Goal: Information Seeking & Learning: Learn about a topic

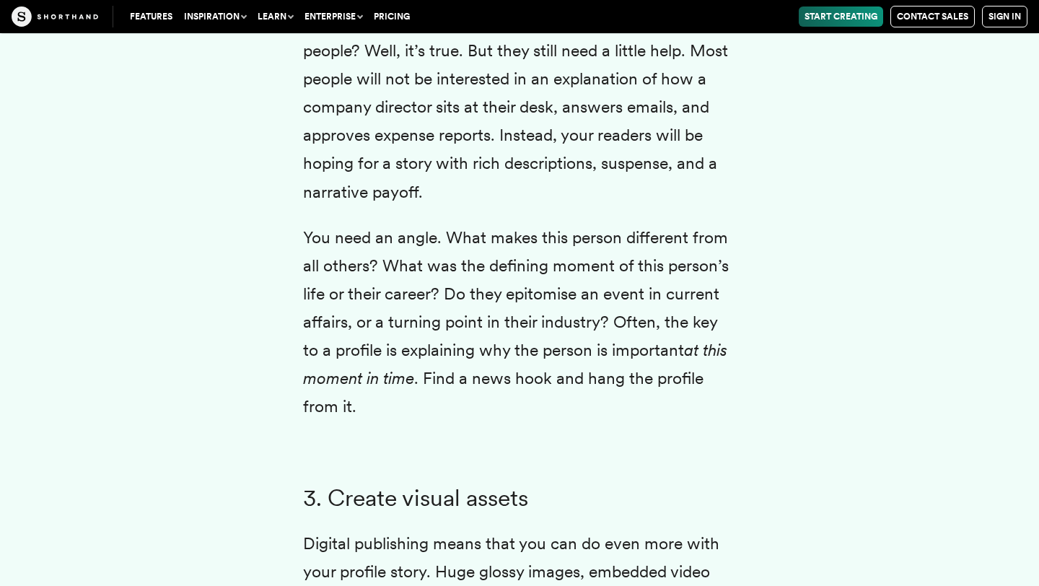
drag, startPoint x: 0, startPoint y: 0, endPoint x: 467, endPoint y: 439, distance: 640.3
click at [467, 421] on p "You need an angle. What makes this person different from all others? What was t…" at bounding box center [519, 323] width 433 height 198
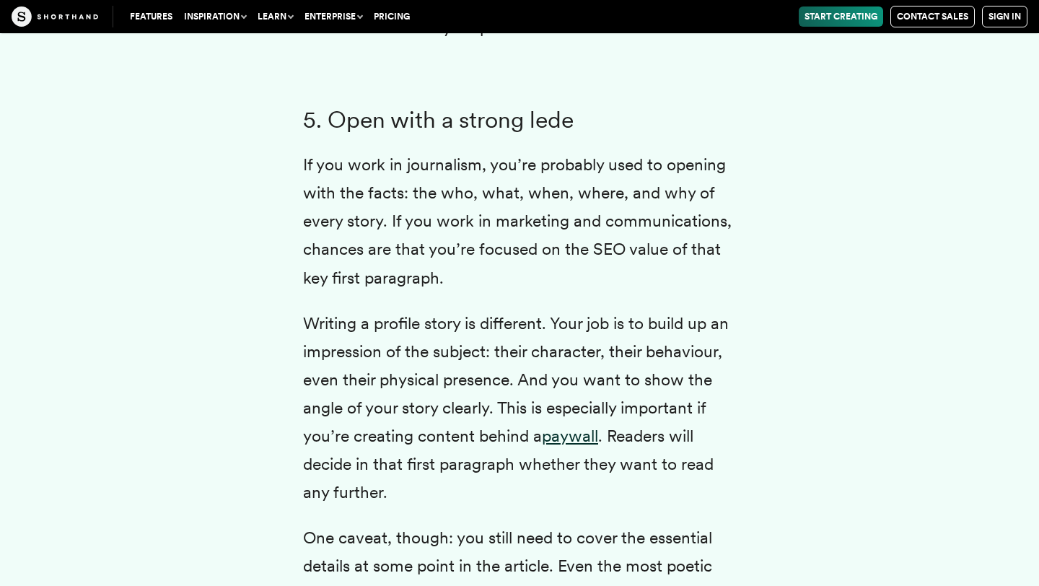
scroll to position [5965, 0]
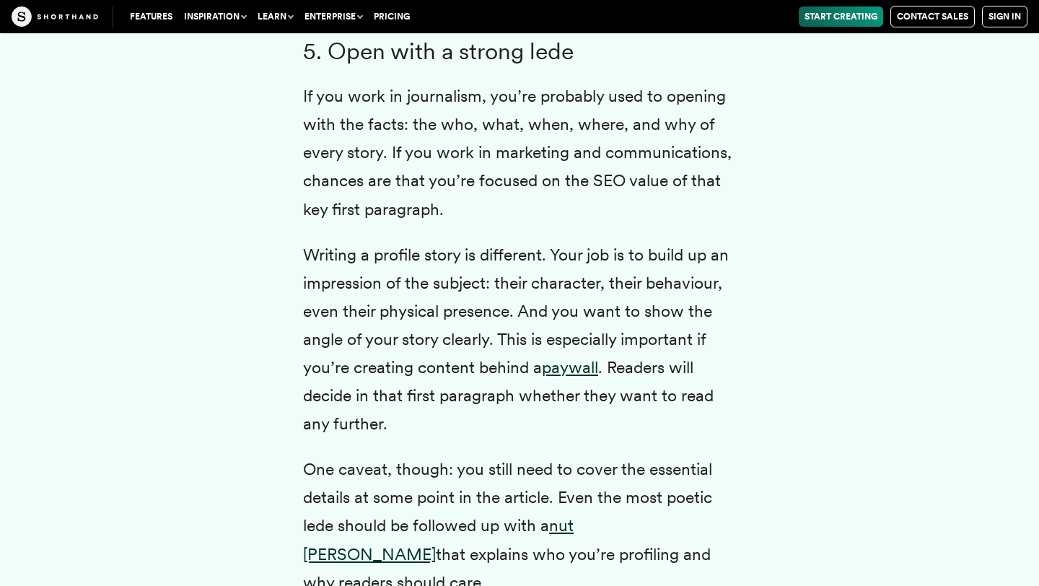
drag, startPoint x: 516, startPoint y: 461, endPoint x: 500, endPoint y: 344, distance: 118.0
click at [500, 344] on p "Writing a profile story is different. Your job is to build up an impression of …" at bounding box center [519, 340] width 433 height 198
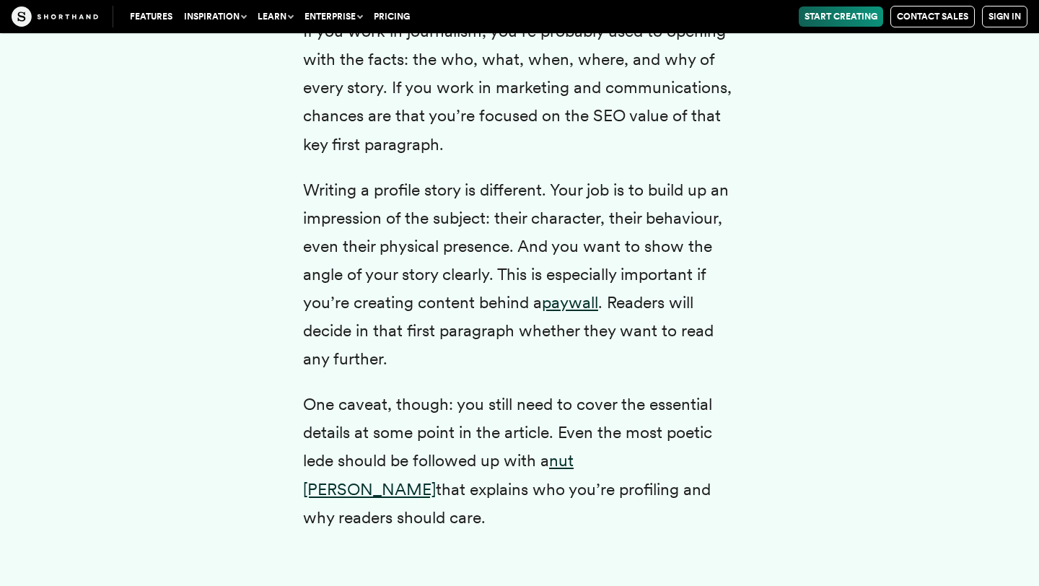
click at [505, 371] on p "Writing a profile story is different. Your job is to build up an impression of …" at bounding box center [519, 275] width 433 height 198
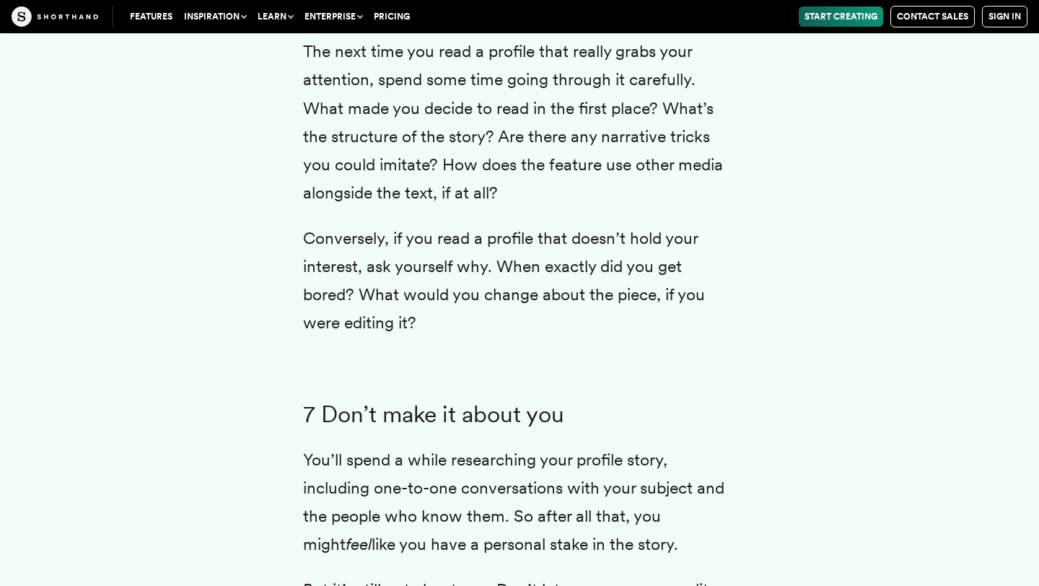
scroll to position [7000, 0]
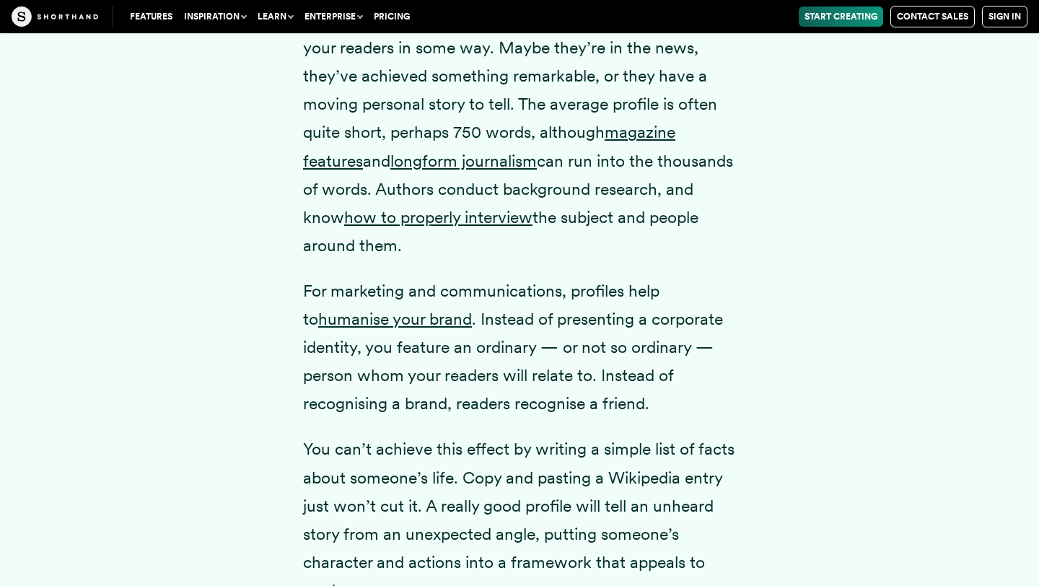
scroll to position [2066, 0]
